Goal: Task Accomplishment & Management: Manage account settings

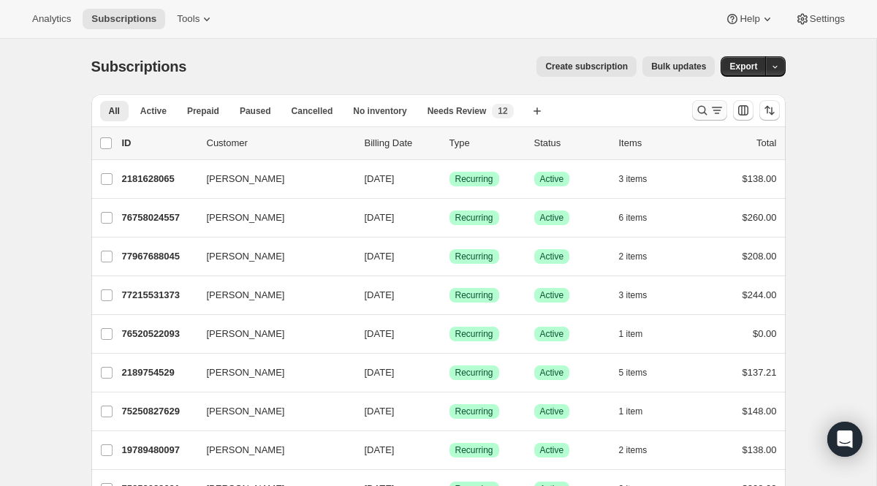
click at [703, 107] on icon "Search and filter results" at bounding box center [701, 110] width 9 height 9
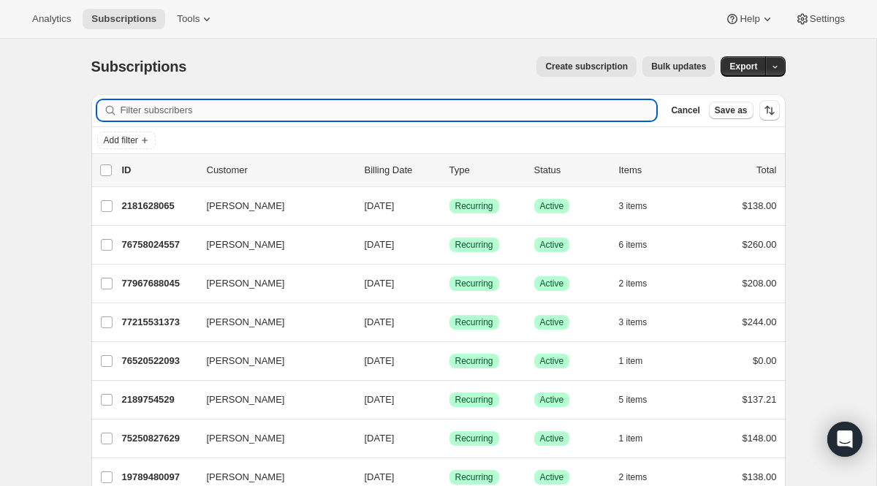
paste input "[EMAIL_ADDRESS][DOMAIN_NAME]"
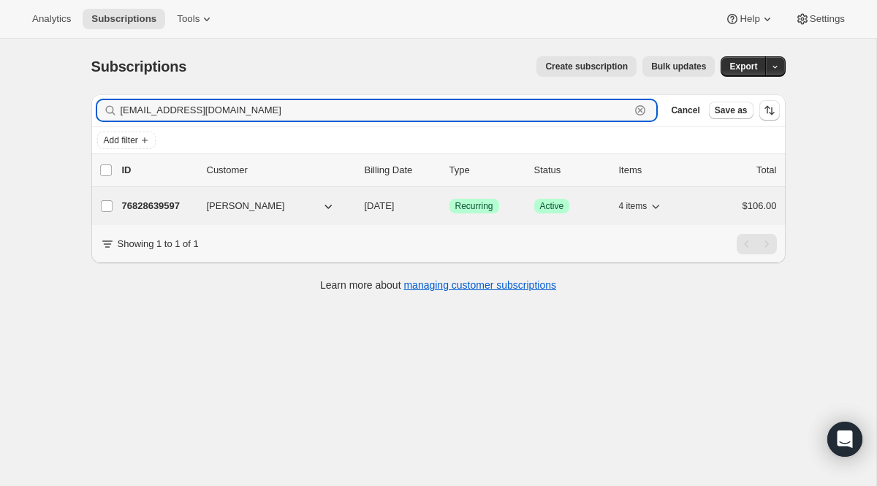
type input "[EMAIL_ADDRESS][DOMAIN_NAME]"
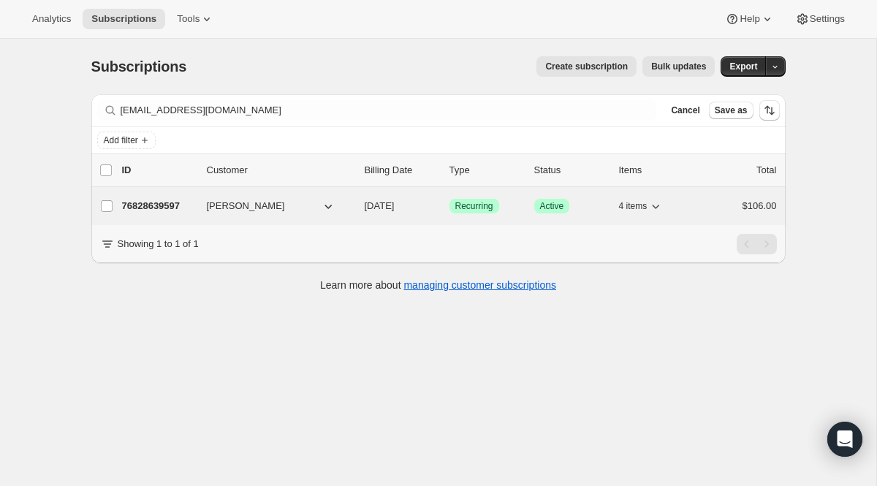
click at [483, 207] on span "Recurring" at bounding box center [474, 206] width 38 height 12
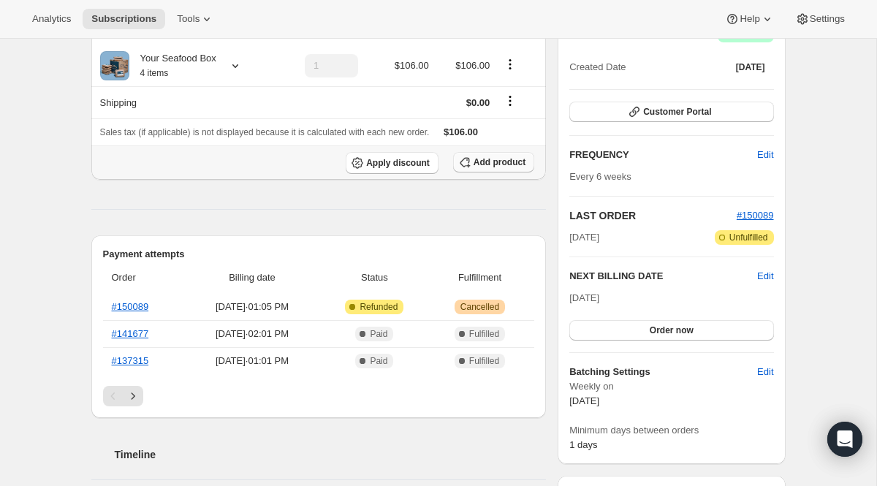
scroll to position [163, 0]
